Goal: Navigation & Orientation: Find specific page/section

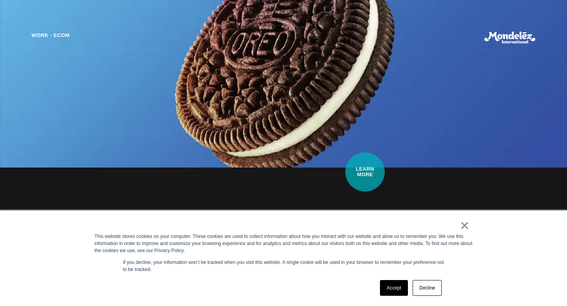
scroll to position [752, 0]
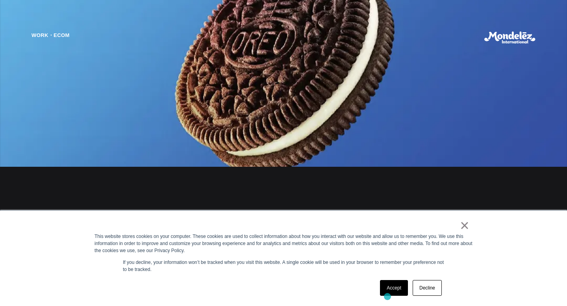
click at [388, 297] on div "Accept Decline" at bounding box center [411, 288] width 67 height 20
click at [388, 293] on link "Accept" at bounding box center [394, 288] width 28 height 16
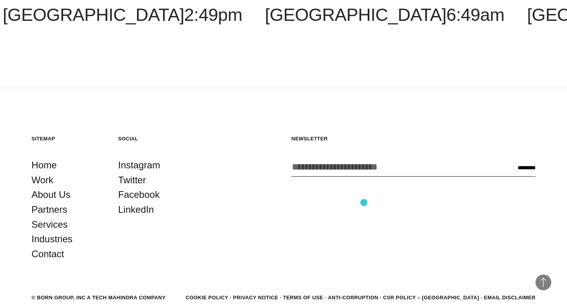
scroll to position [2229, 0]
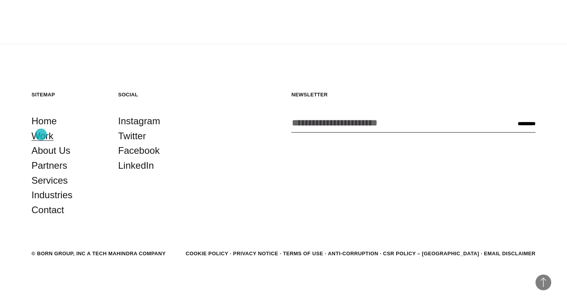
click at [41, 135] on link "Work" at bounding box center [43, 136] width 22 height 15
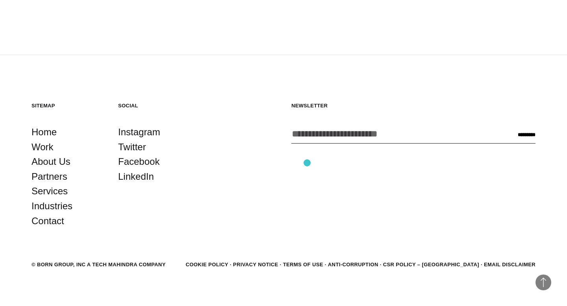
scroll to position [2396, 0]
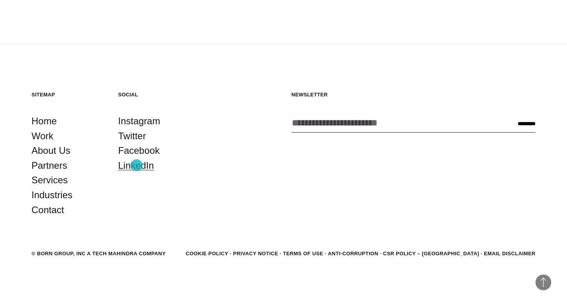
click at [137, 165] on link "LinkedIn" at bounding box center [136, 165] width 36 height 15
